Goal: Task Accomplishment & Management: Manage account settings

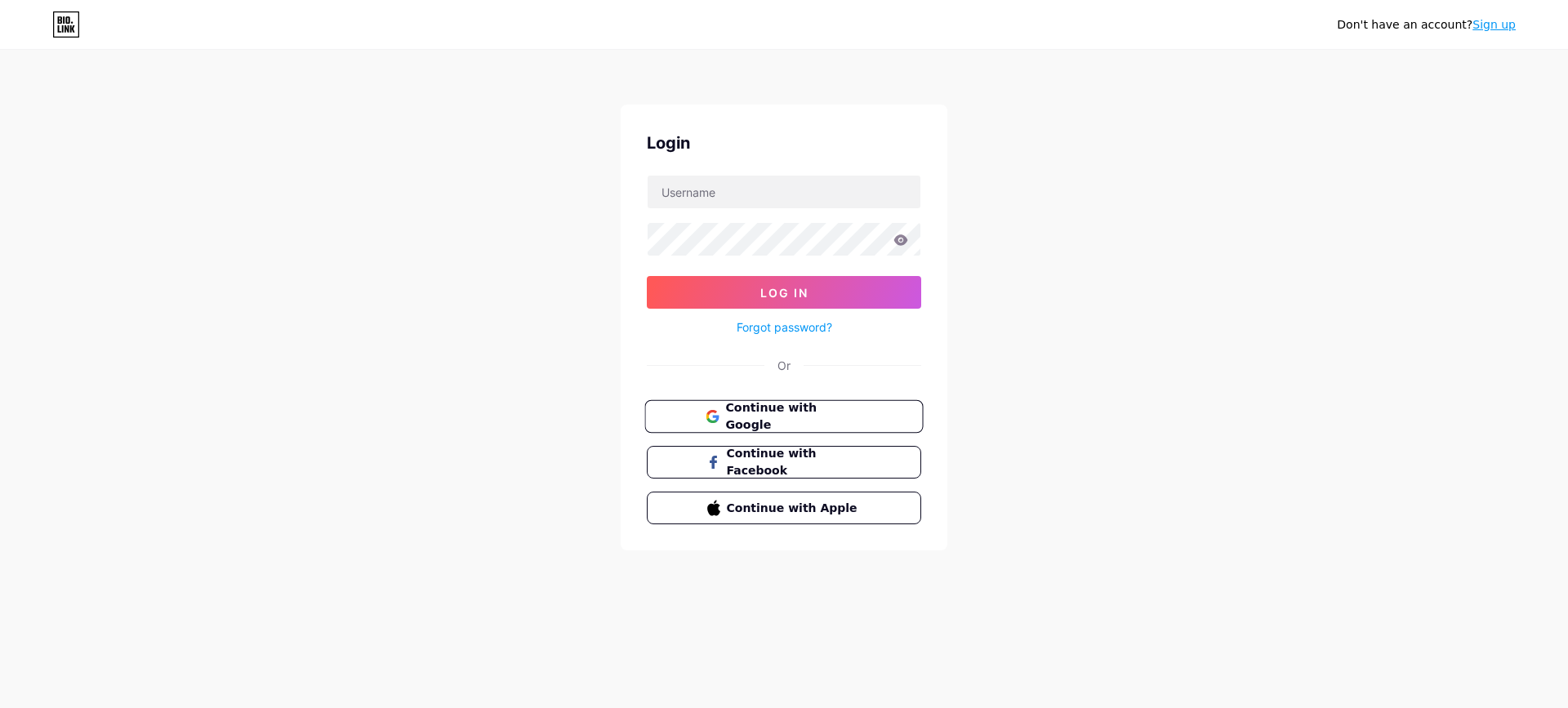
click at [783, 426] on button "Continue with Google" at bounding box center [783, 416] width 278 height 33
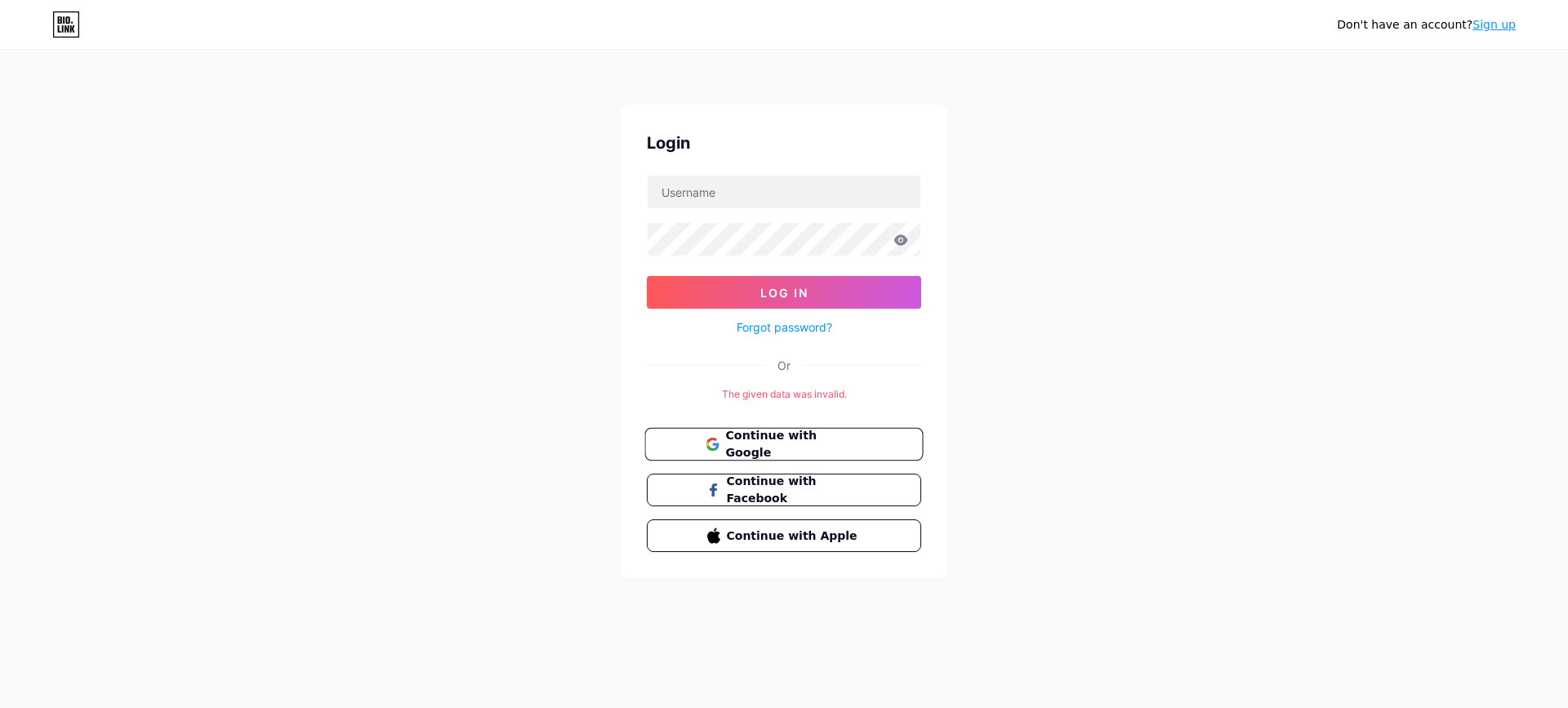
click at [803, 442] on span "Continue with Google" at bounding box center [793, 444] width 136 height 35
click at [739, 184] on input "text" at bounding box center [784, 191] width 272 height 32
type input "quickprolocksmithga@gmail.com"
click at [909, 288] on button "Log In" at bounding box center [784, 292] width 274 height 32
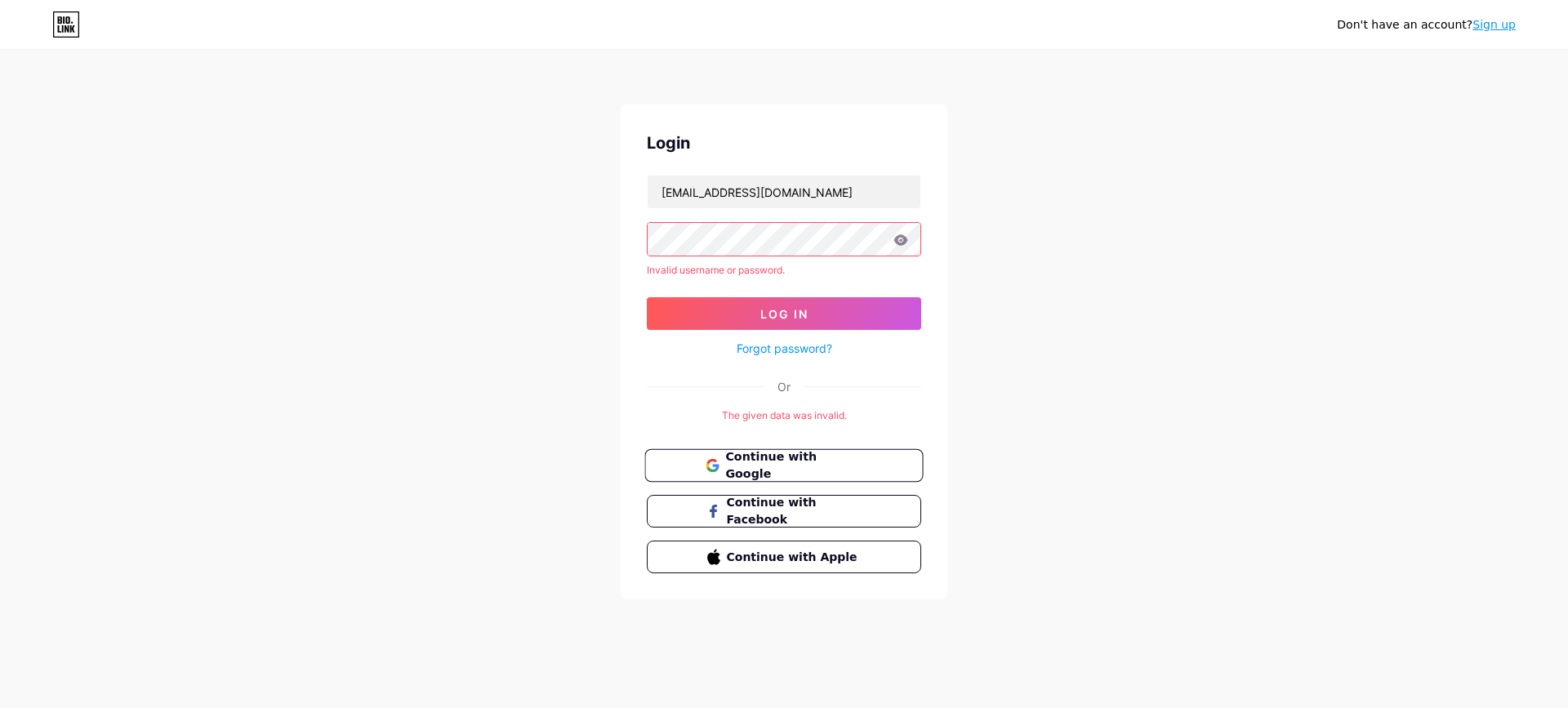
click at [802, 470] on span "Continue with Google" at bounding box center [793, 465] width 136 height 35
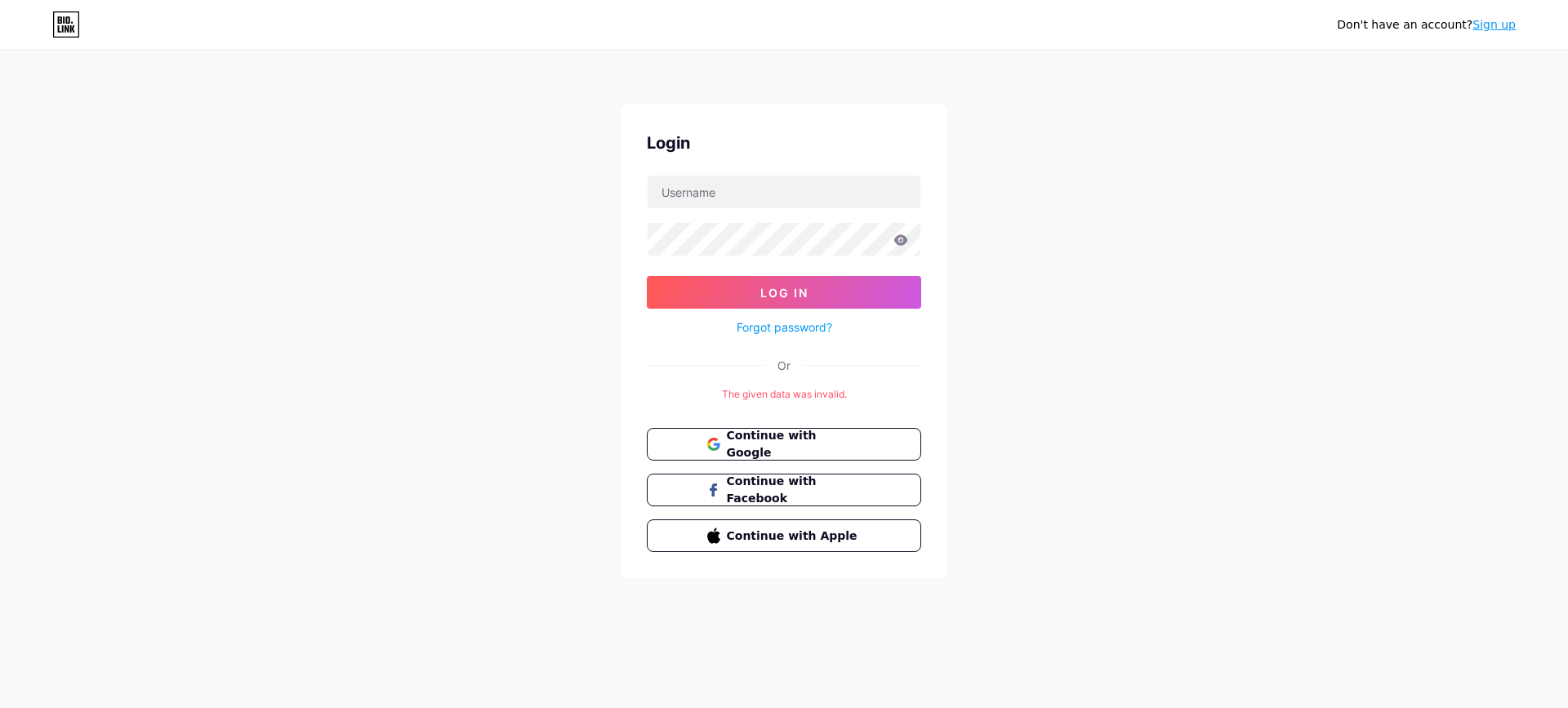
click at [1486, 23] on link "Sign up" at bounding box center [1493, 24] width 43 height 13
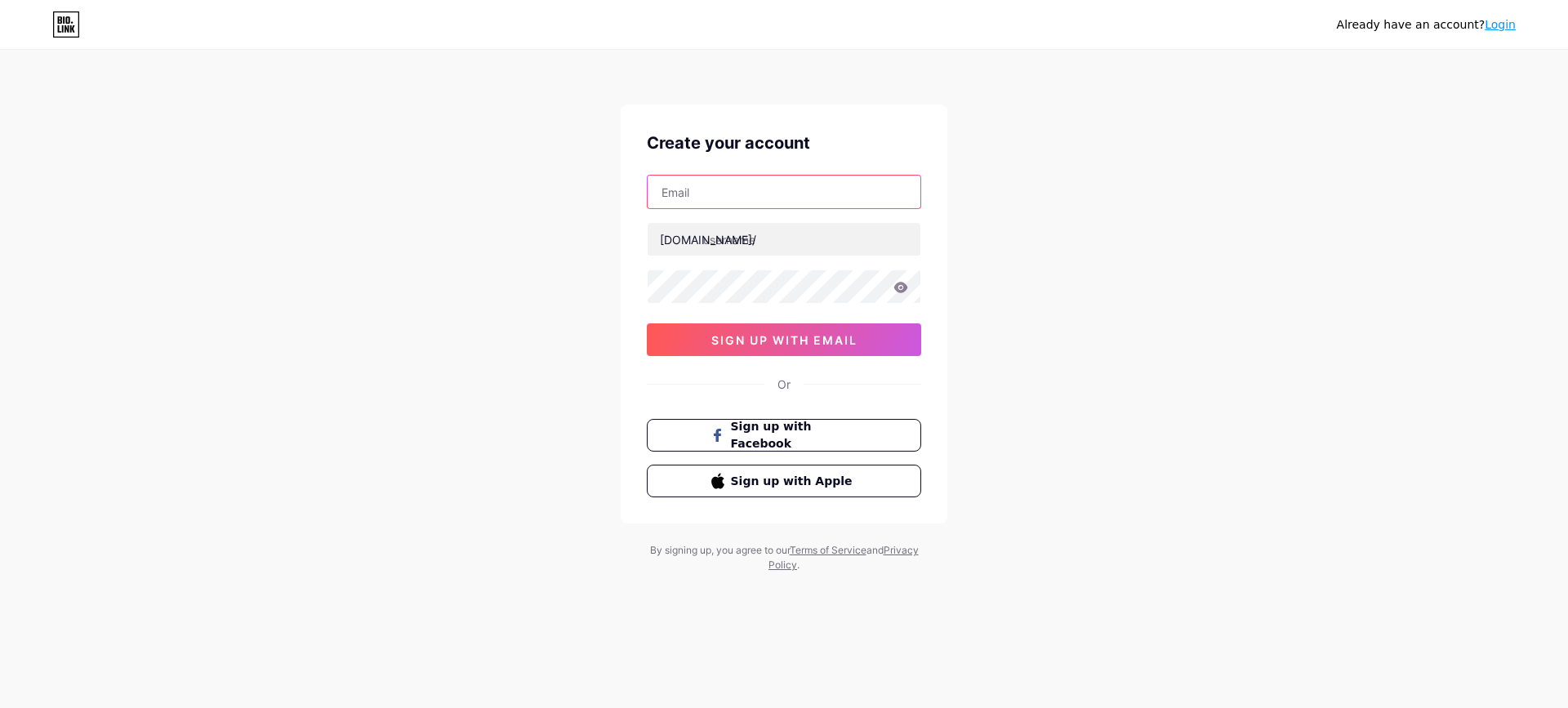
click at [844, 200] on input "text" at bounding box center [784, 191] width 272 height 32
type input "[EMAIL_ADDRESS][DOMAIN_NAME]"
click at [729, 244] on input "text" at bounding box center [784, 239] width 272 height 32
drag, startPoint x: 772, startPoint y: 191, endPoint x: 632, endPoint y: 183, distance: 140.2
click at [632, 183] on div "Create your account quickprolocksmithga@gmail.com bio.link/ 0cAFcWeA79_MAbQxUU9…" at bounding box center [784, 314] width 327 height 419
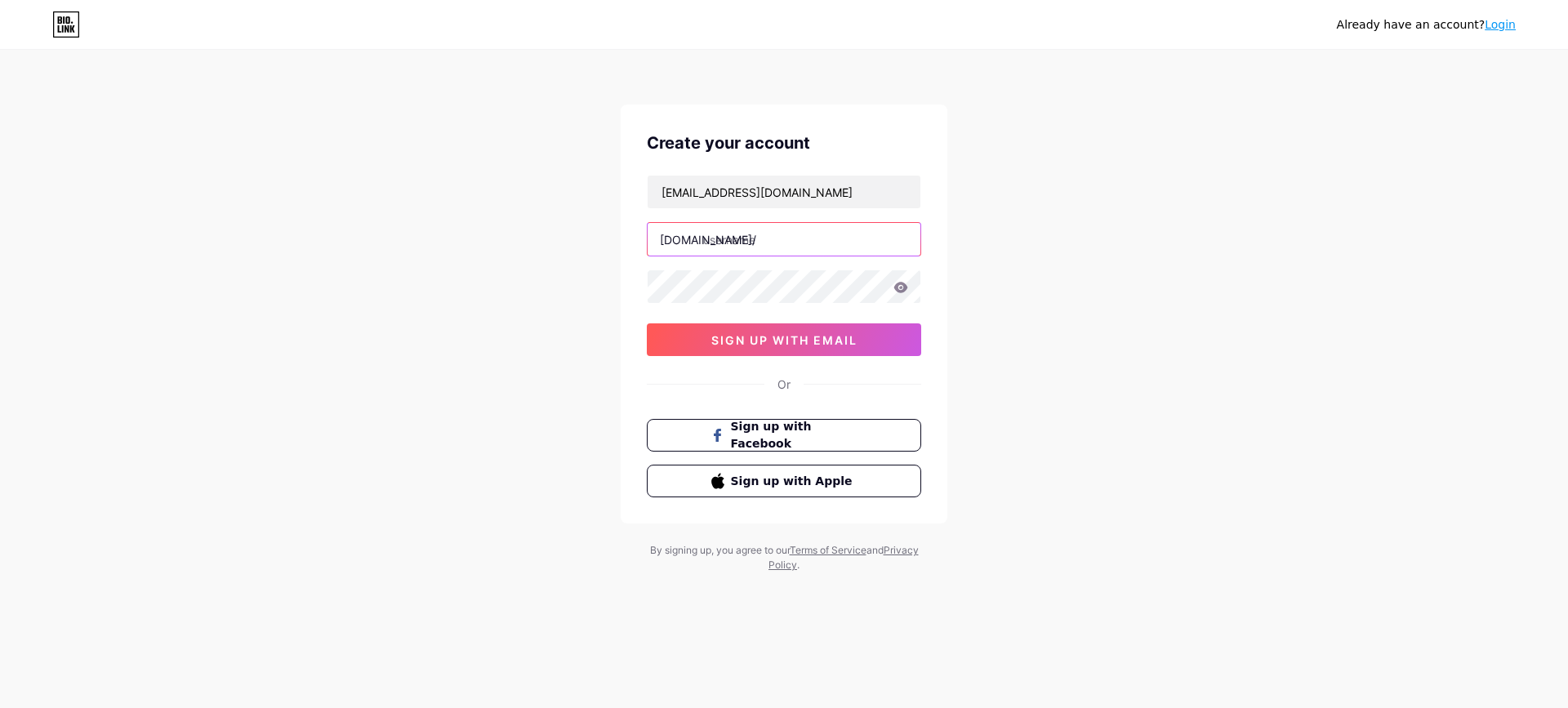
click at [741, 237] on input "text" at bounding box center [784, 239] width 272 height 32
paste input "quickprolocksmithga"
type input "quickprolocksmithga"
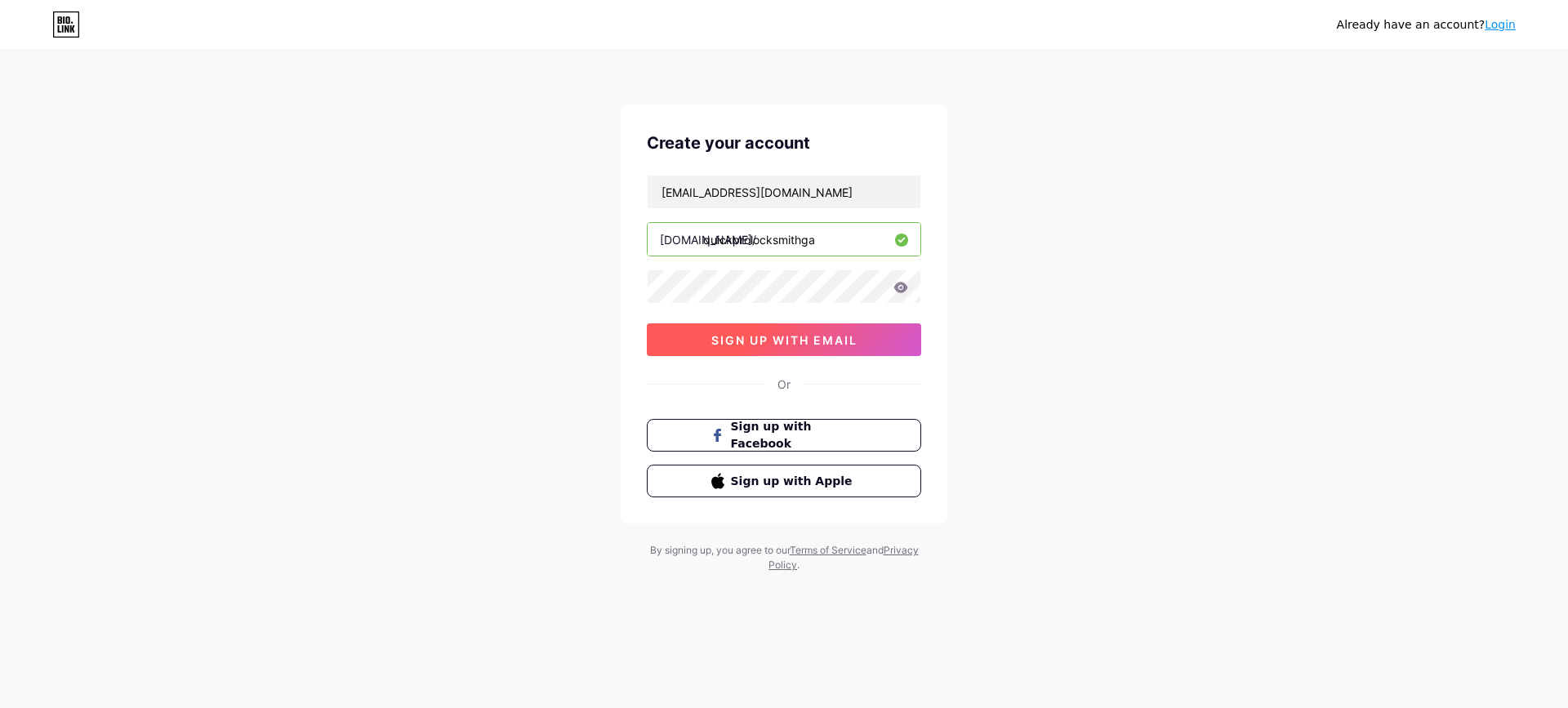
click at [742, 333] on span "sign up with email" at bounding box center [784, 340] width 146 height 14
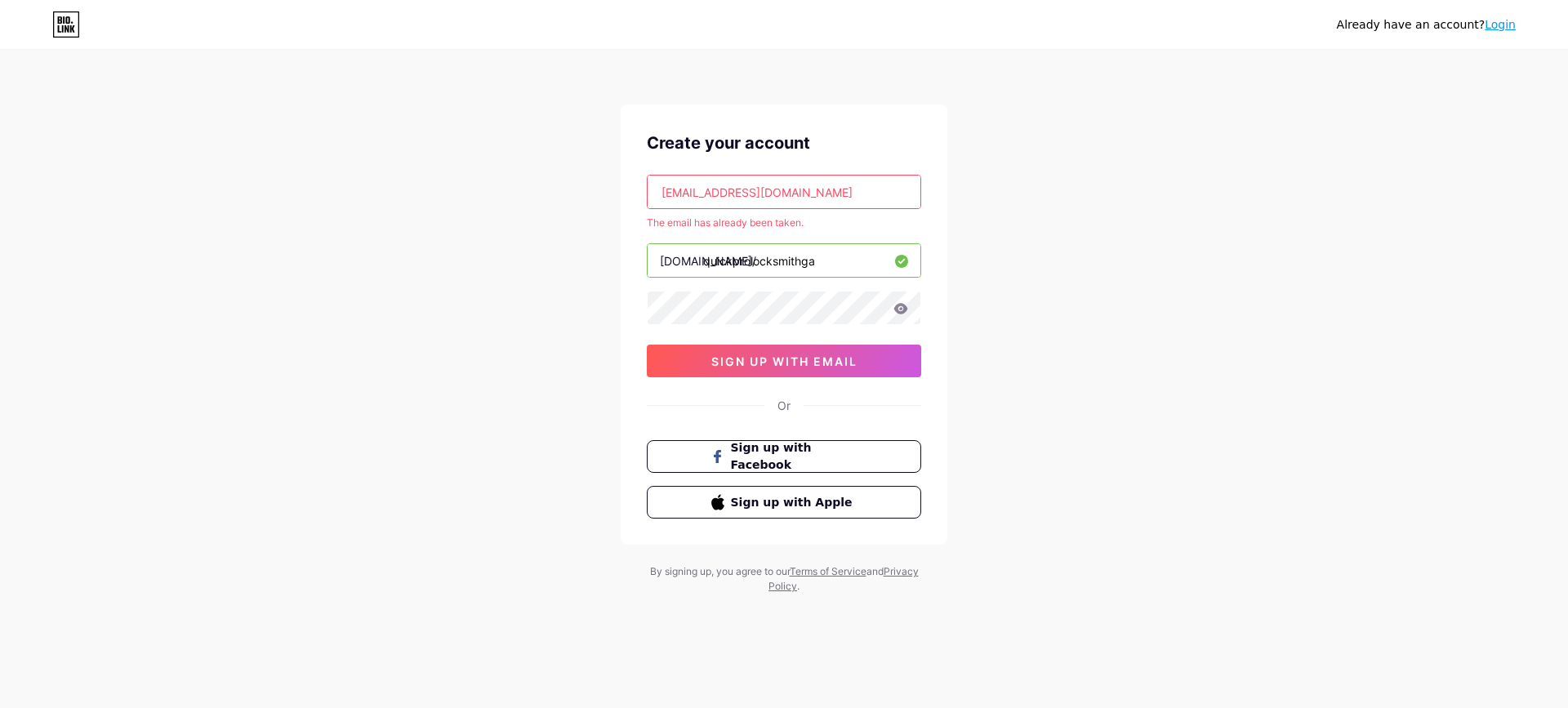
click at [1510, 27] on link "Login" at bounding box center [1500, 24] width 31 height 13
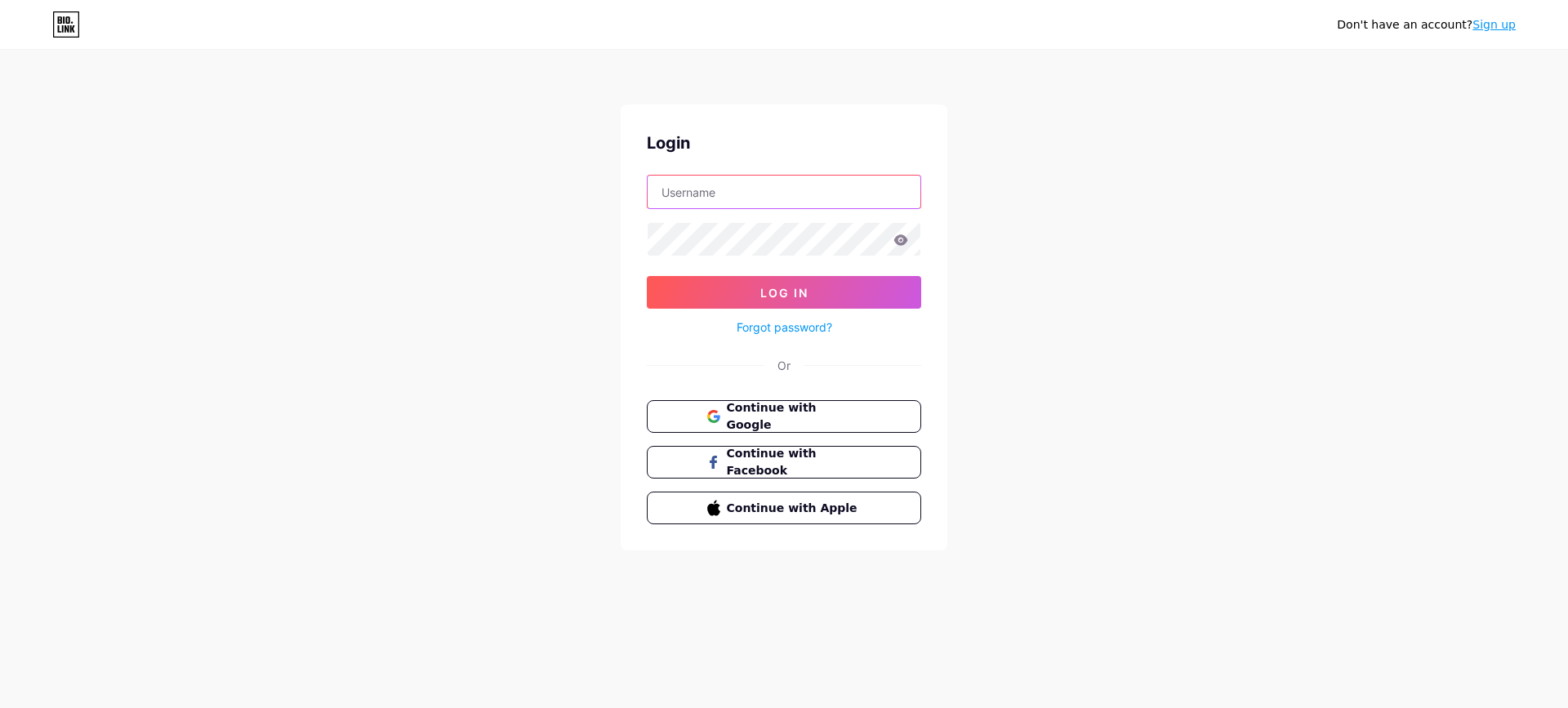
click at [796, 187] on input "text" at bounding box center [784, 191] width 272 height 32
type input "quickprolocksmithga@gmail.com"
click at [760, 264] on form "quickprolocksmithga@gmail.com Log In Forgot password?" at bounding box center [784, 255] width 274 height 163
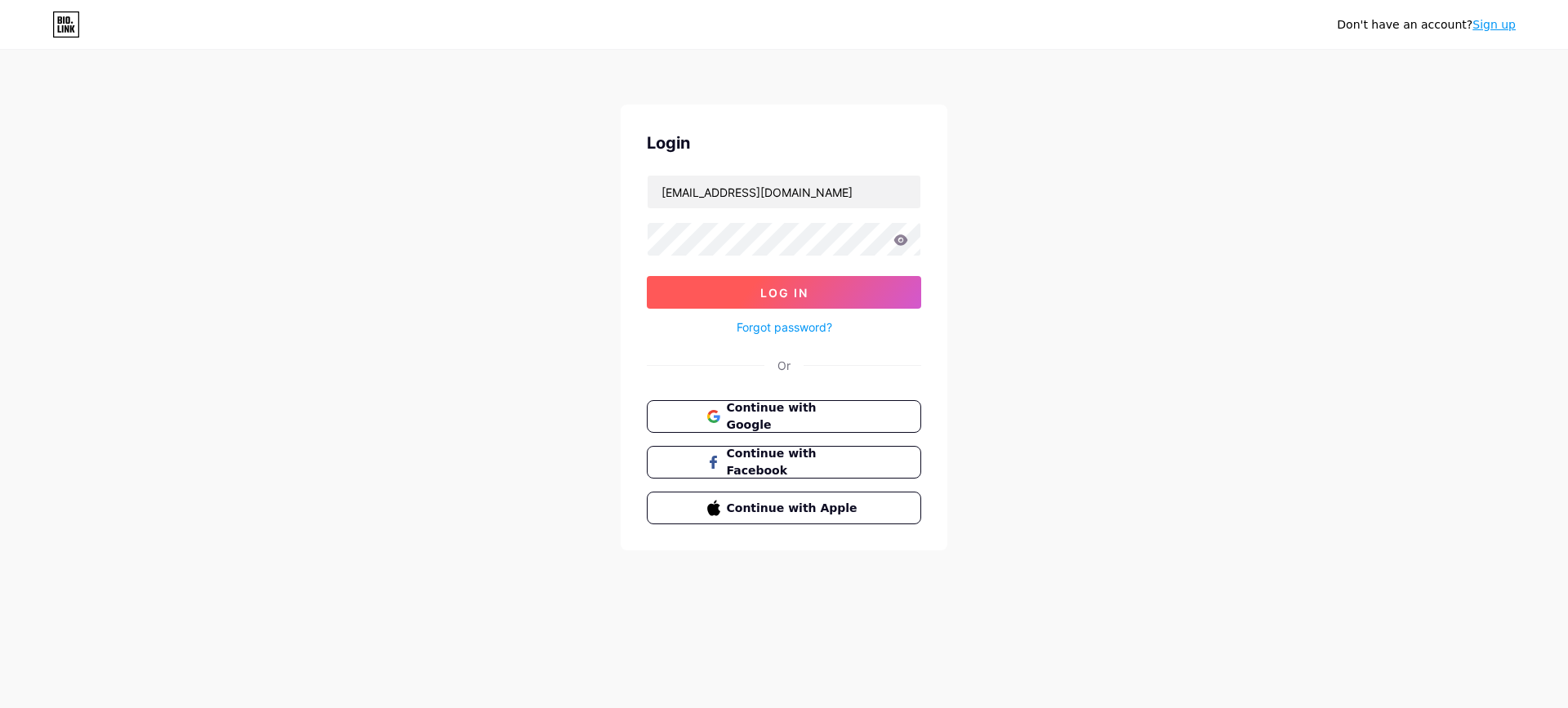
drag, startPoint x: 907, startPoint y: 288, endPoint x: 897, endPoint y: 288, distance: 10.0
click at [902, 288] on button "Log In" at bounding box center [784, 292] width 274 height 32
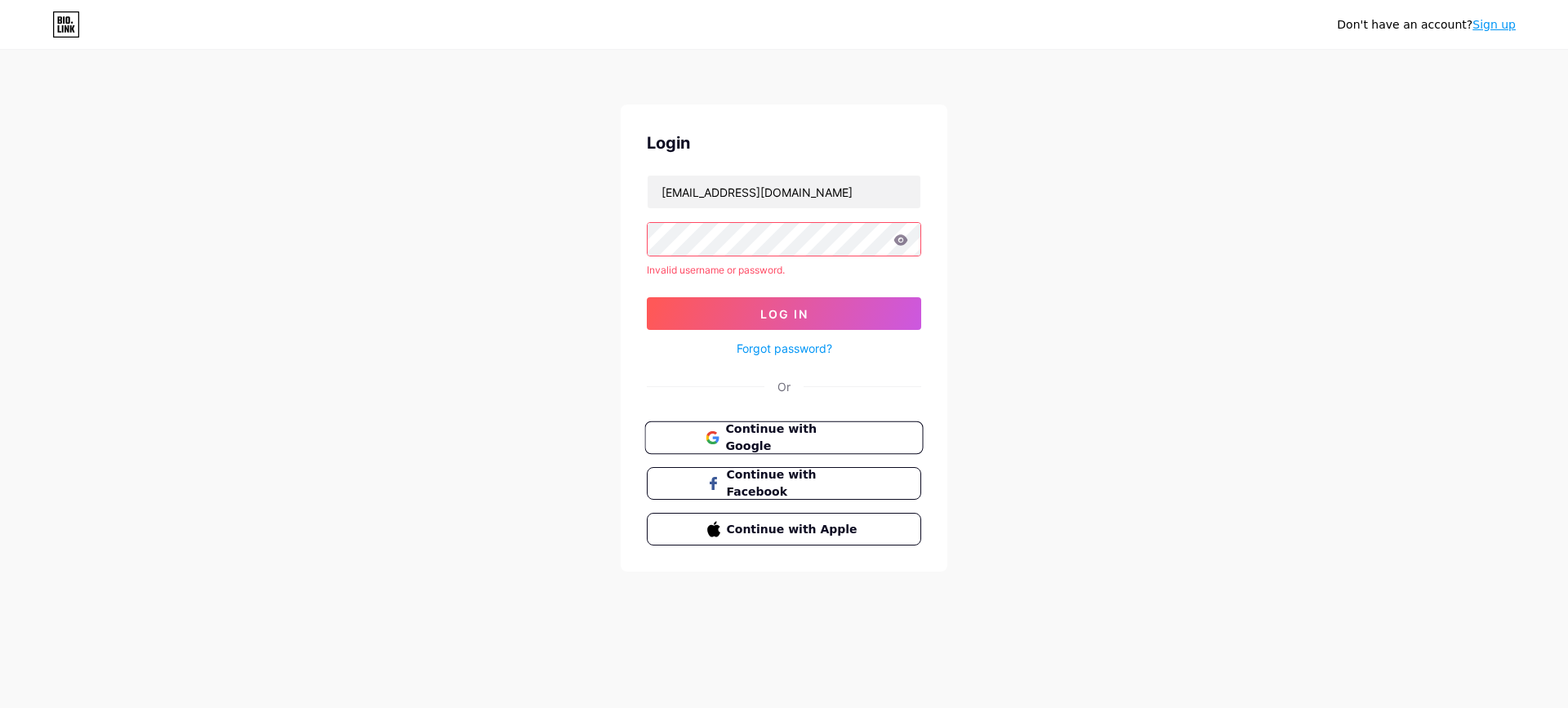
click at [788, 430] on span "Continue with Google" at bounding box center [793, 437] width 136 height 35
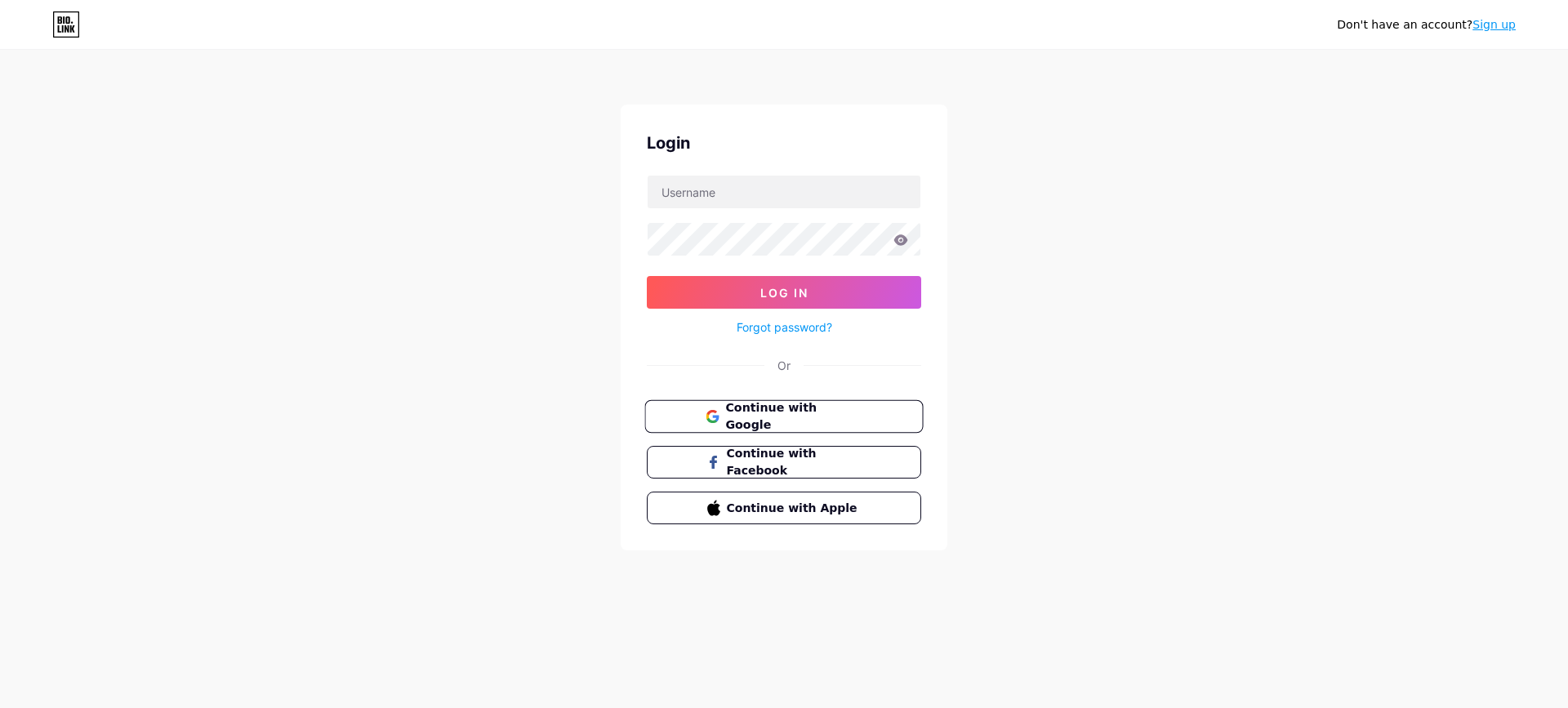
click at [723, 425] on button "Continue with Google" at bounding box center [783, 416] width 278 height 33
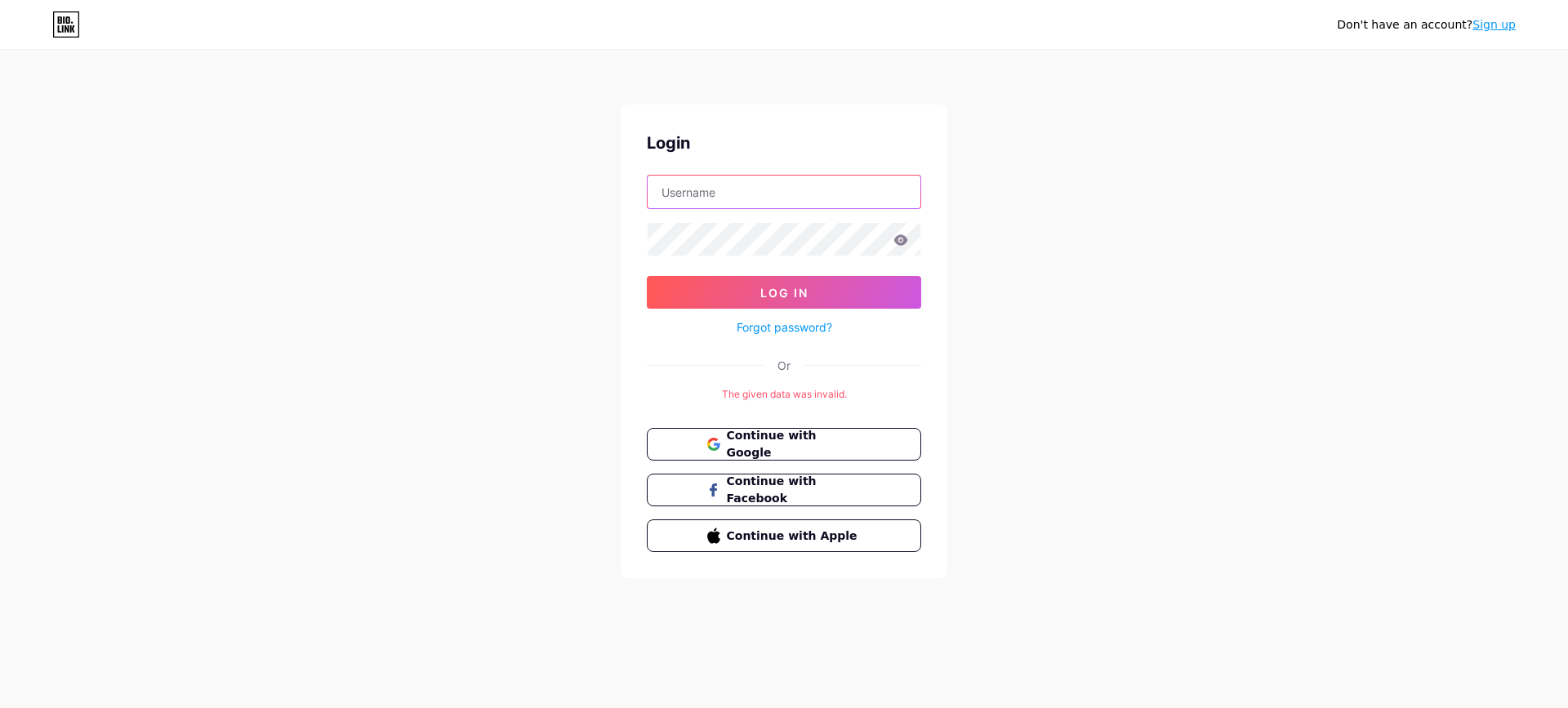
click at [735, 207] on input "text" at bounding box center [784, 191] width 272 height 32
type input "[EMAIL_ADDRESS][DOMAIN_NAME]"
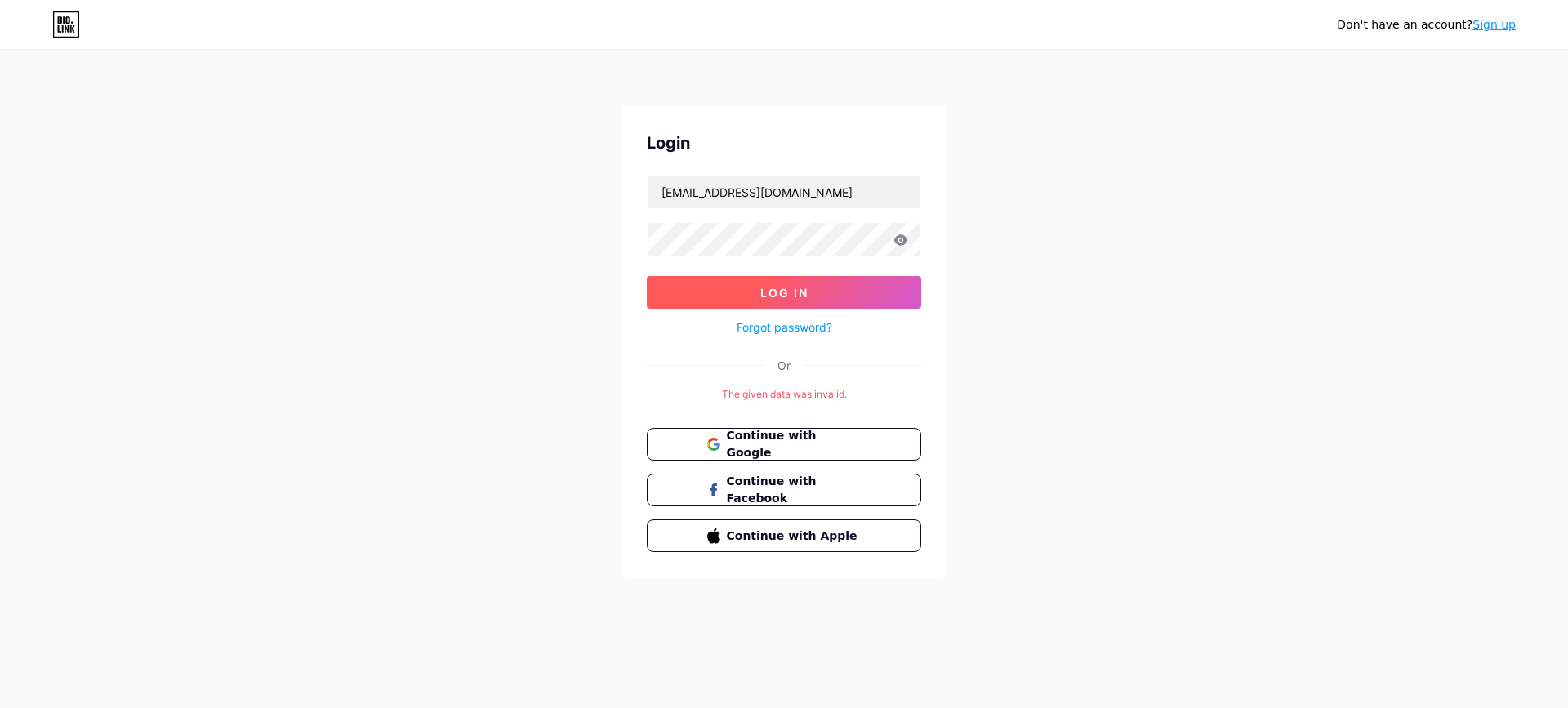
click at [835, 283] on button "Log In" at bounding box center [784, 292] width 274 height 32
